Goal: Transaction & Acquisition: Obtain resource

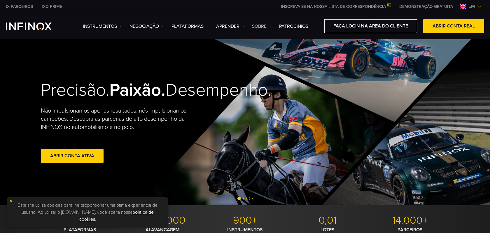
click at [263, 25] on font "SOBRE" at bounding box center [259, 26] width 15 height 6
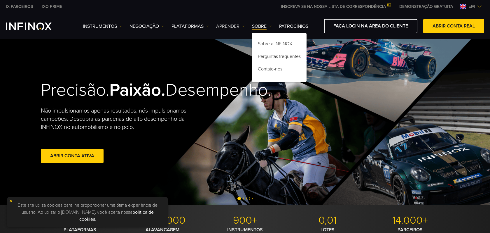
click at [233, 28] on font "Aprender" at bounding box center [227, 26] width 23 height 6
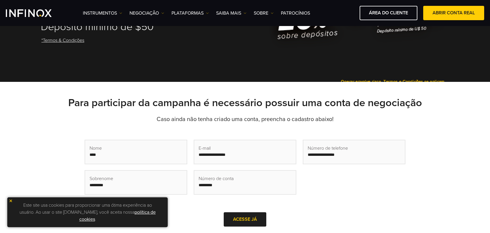
scroll to position [88, 0]
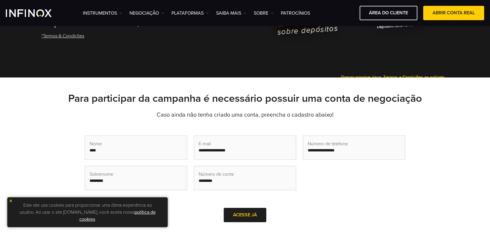
click at [11, 200] on img at bounding box center [11, 200] width 4 height 4
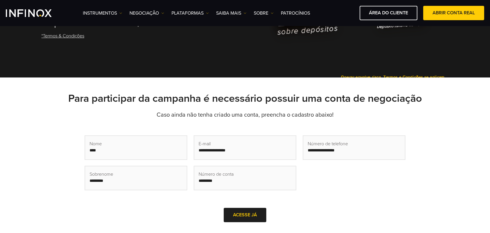
click at [338, 153] on input at bounding box center [354, 147] width 102 height 23
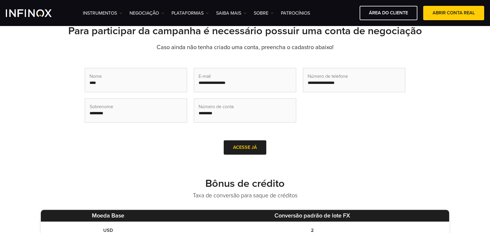
scroll to position [175, 0]
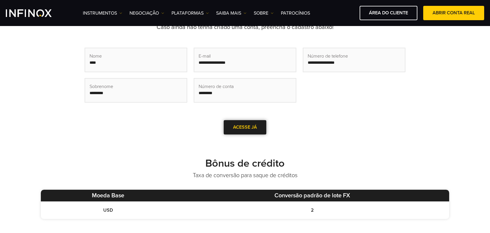
click at [242, 130] on link "ACESSE JÁ" at bounding box center [245, 127] width 43 height 14
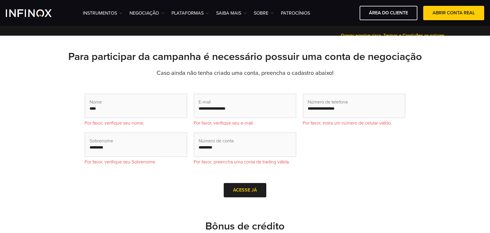
scroll to position [146, 0]
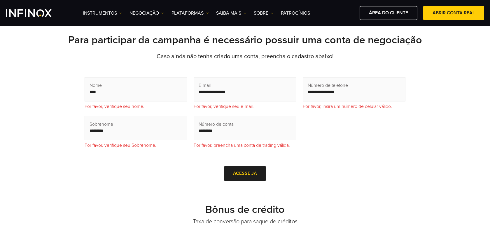
click at [109, 92] on input "text" at bounding box center [136, 88] width 102 height 23
click at [226, 93] on input "text" at bounding box center [245, 88] width 102 height 23
click at [328, 95] on input at bounding box center [354, 88] width 102 height 23
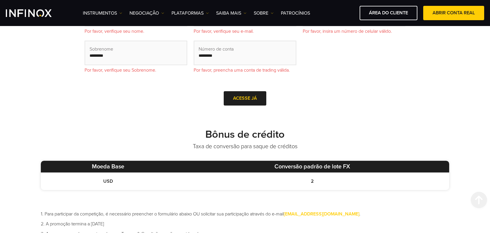
scroll to position [321, 0]
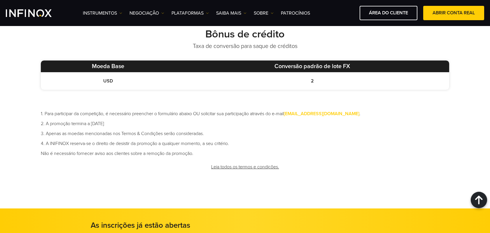
click at [226, 167] on link "Leia todos os termos e condições." at bounding box center [245, 167] width 69 height 14
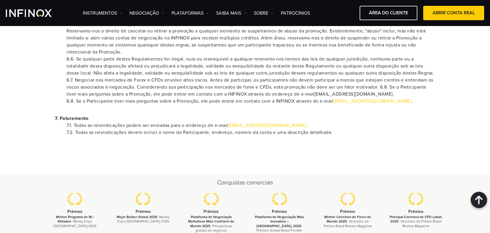
scroll to position [671, 0]
